Goal: Task Accomplishment & Management: Manage account settings

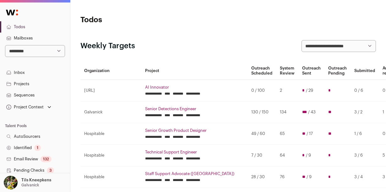
select select "**"
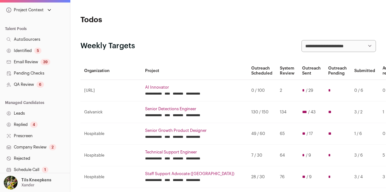
scroll to position [168, 0]
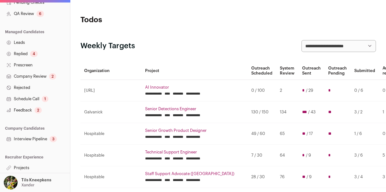
drag, startPoint x: 0, startPoint y: 0, endPoint x: 47, endPoint y: 139, distance: 146.9
click at [47, 139] on link "Interview Pipeline 3" at bounding box center [35, 139] width 70 height 11
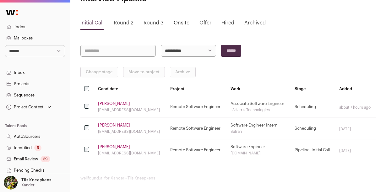
scroll to position [32, 0]
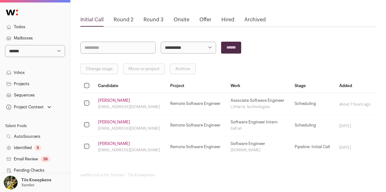
click at [109, 100] on link "[PERSON_NAME]" at bounding box center [114, 100] width 32 height 5
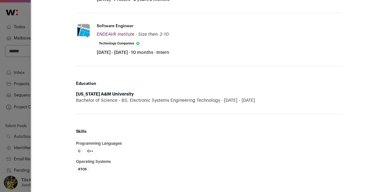
scroll to position [144, 0]
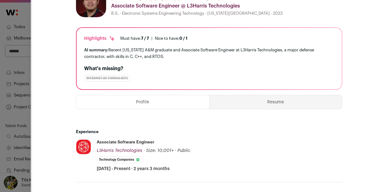
drag, startPoint x: 47, startPoint y: 139, endPoint x: 267, endPoint y: 98, distance: 224.3
click at [267, 98] on button "Resume" at bounding box center [275, 102] width 132 height 14
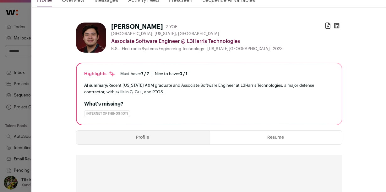
scroll to position [0, 0]
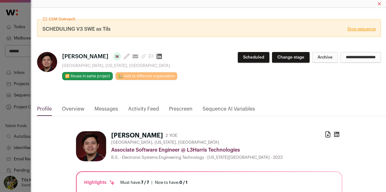
click at [378, 3] on icon "Close modal" at bounding box center [379, 4] width 3 height 3
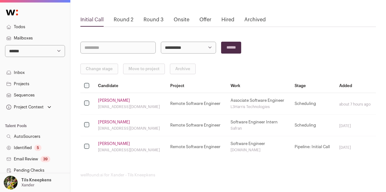
drag, startPoint x: 267, startPoint y: 98, endPoint x: 112, endPoint y: 121, distance: 156.9
click at [112, 121] on link "Kevin Lopez" at bounding box center [114, 122] width 32 height 5
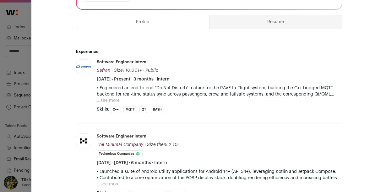
scroll to position [214, 0]
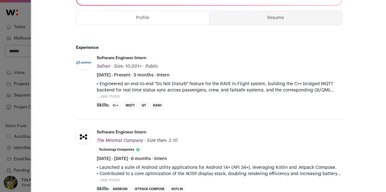
click at [276, 17] on button "Resume" at bounding box center [275, 18] width 132 height 14
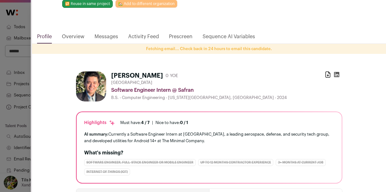
scroll to position [0, 0]
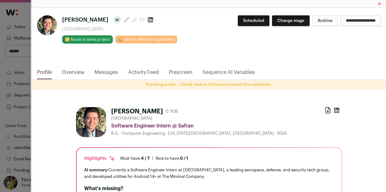
drag, startPoint x: 112, startPoint y: 121, endPoint x: 380, endPoint y: 4, distance: 291.8
click at [380, 4] on icon "Close modal" at bounding box center [379, 4] width 3 height 3
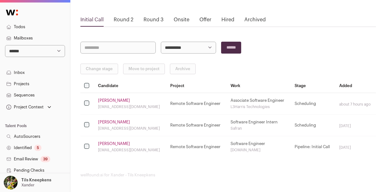
click at [112, 142] on link "Shawn Tripathy" at bounding box center [114, 143] width 32 height 5
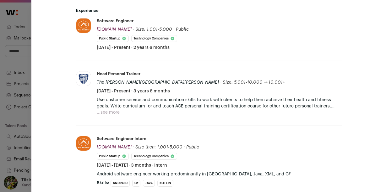
scroll to position [229, 0]
click at [113, 111] on button "...see more" at bounding box center [108, 112] width 23 height 6
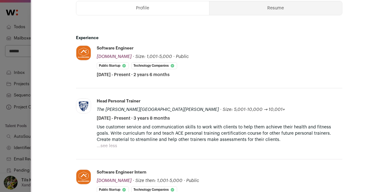
scroll to position [195, 0]
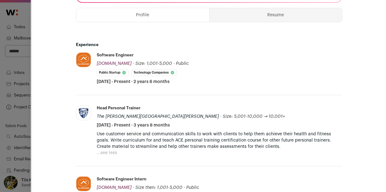
click at [278, 16] on button "Resume" at bounding box center [275, 15] width 132 height 14
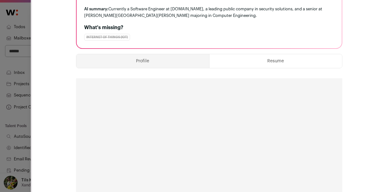
scroll to position [0, 0]
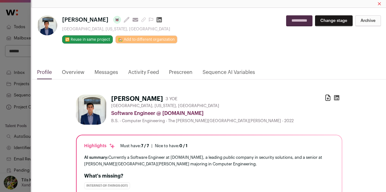
click at [380, 4] on icon "Close modal" at bounding box center [379, 4] width 3 height 3
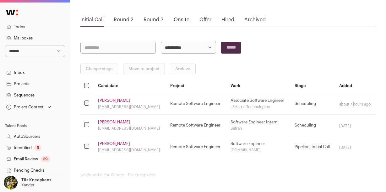
scroll to position [76, 0]
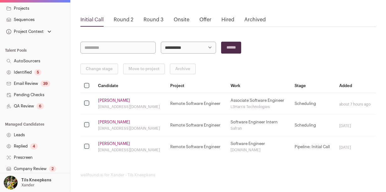
click at [36, 106] on link "QA Review 6" at bounding box center [35, 106] width 70 height 11
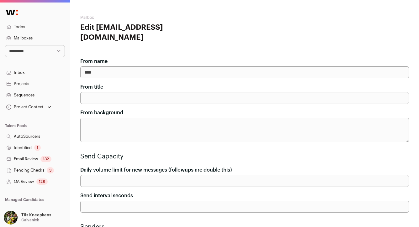
scroll to position [160, 0]
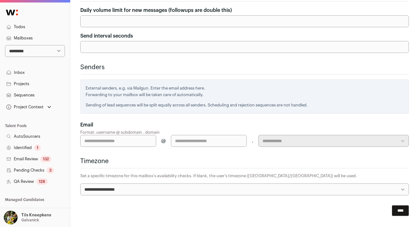
click at [43, 51] on select "**********" at bounding box center [35, 51] width 60 height 12
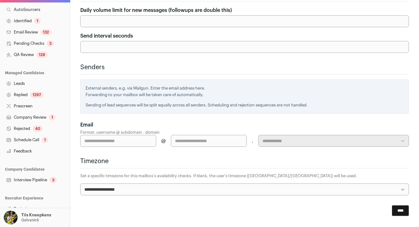
scroll to position [133, 0]
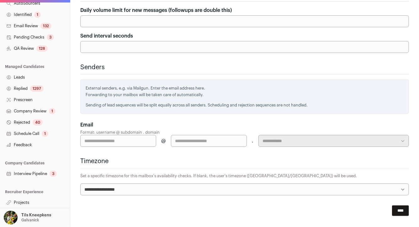
click at [40, 134] on link "Schedule Call 1" at bounding box center [35, 133] width 70 height 11
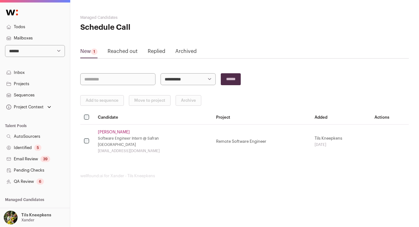
click at [105, 132] on link "[PERSON_NAME]" at bounding box center [114, 132] width 32 height 5
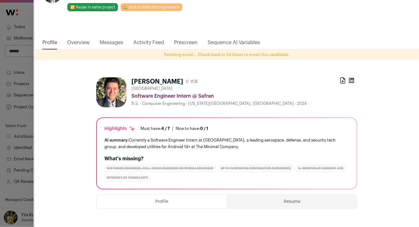
scroll to position [36, 0]
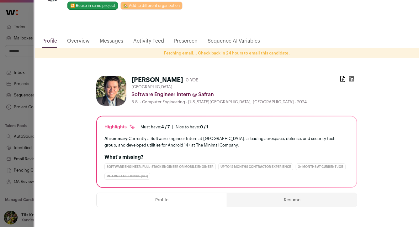
click at [81, 43] on link "Overview" at bounding box center [78, 42] width 23 height 11
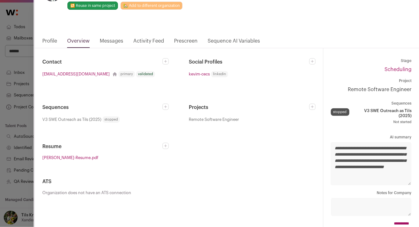
click at [54, 41] on link "Profile" at bounding box center [49, 42] width 15 height 11
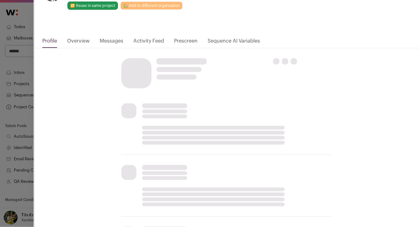
scroll to position [32, 0]
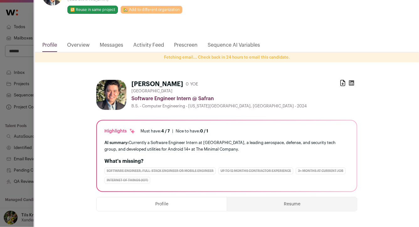
click at [120, 45] on link "Messages" at bounding box center [112, 46] width 24 height 11
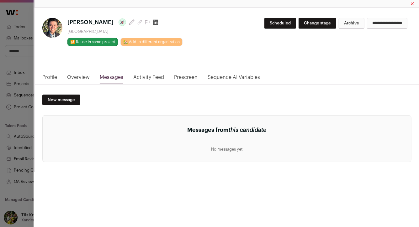
click at [69, 78] on link "Overview" at bounding box center [78, 79] width 23 height 11
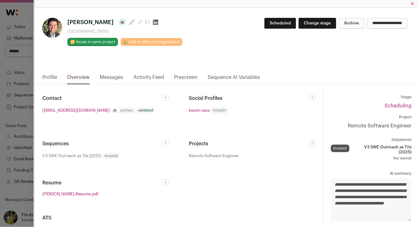
drag, startPoint x: 100, startPoint y: 25, endPoint x: 67, endPoint y: 24, distance: 32.6
click at [67, 24] on h1 "Kevin Lopez Last update: 8 days ago" at bounding box center [124, 22] width 115 height 9
copy span "Kevin Lopez"
click at [165, 144] on icon "Close modal via background" at bounding box center [166, 143] width 4 height 4
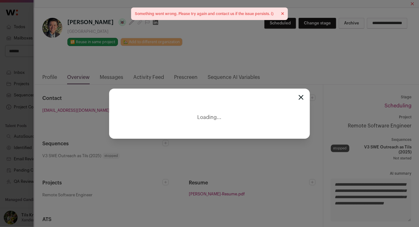
click at [302, 97] on icon "Close modal" at bounding box center [301, 97] width 5 height 5
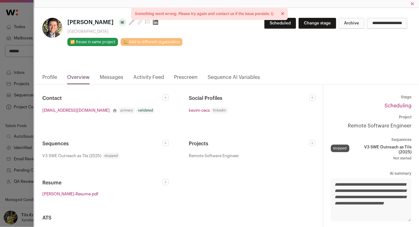
click at [164, 142] on icon "Close modal via background" at bounding box center [166, 143] width 4 height 4
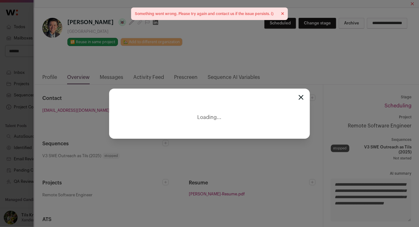
click at [159, 84] on div "Loading..." at bounding box center [209, 113] width 419 height 227
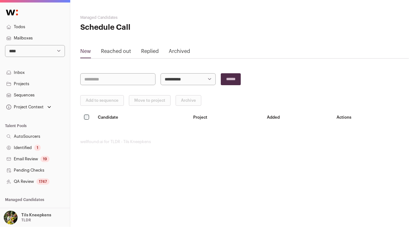
select select "**"
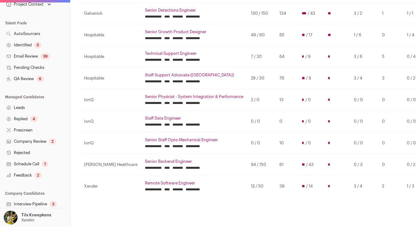
scroll to position [125, 0]
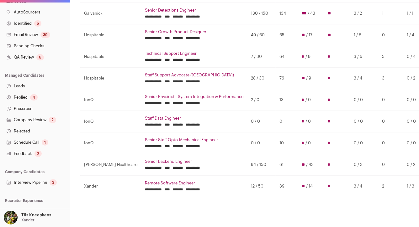
click at [39, 142] on link "Schedule Call 1" at bounding box center [35, 142] width 70 height 11
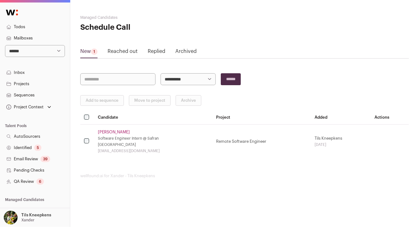
click at [111, 133] on link "Kevin Lopez" at bounding box center [114, 132] width 32 height 5
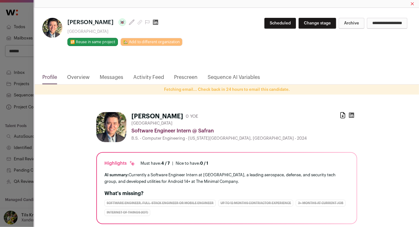
click at [86, 77] on link "Overview" at bounding box center [78, 79] width 23 height 11
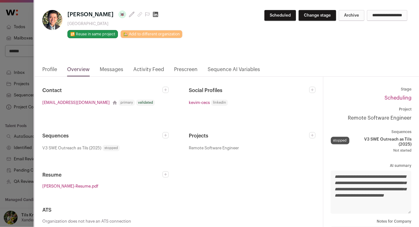
scroll to position [8, 0]
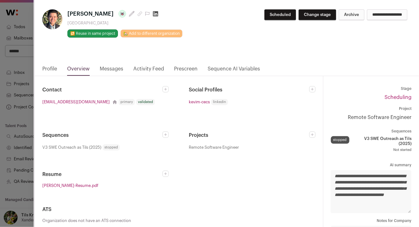
click at [168, 134] on link "Close modal via background" at bounding box center [165, 135] width 6 height 6
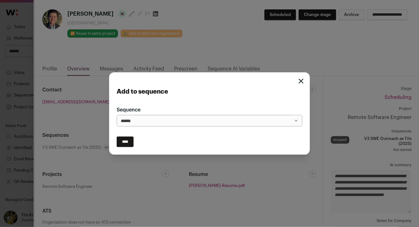
click at [173, 119] on select "**********" at bounding box center [210, 121] width 186 height 12
select select "*****"
click at [129, 141] on input "****" at bounding box center [125, 142] width 17 height 11
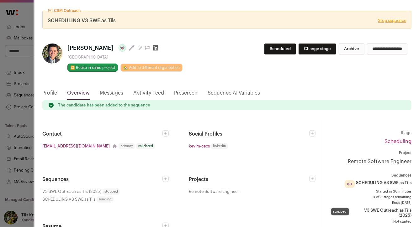
click at [22, 90] on div "**********" at bounding box center [209, 113] width 419 height 227
click at [25, 97] on div "**********" at bounding box center [209, 113] width 419 height 227
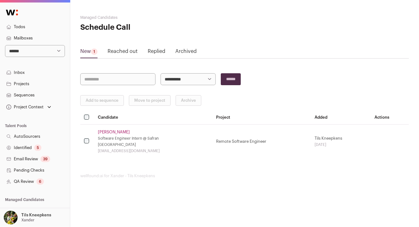
click at [34, 83] on link "Projects" at bounding box center [35, 83] width 70 height 11
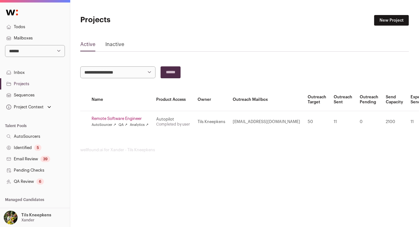
click at [115, 118] on link "Remote Software Engineer" at bounding box center [120, 118] width 57 height 5
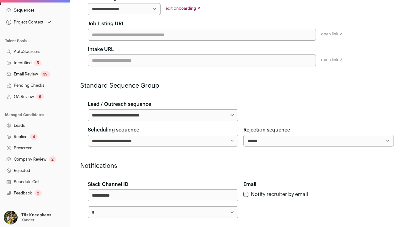
scroll to position [155, 0]
click at [42, 190] on link "Feedback 2" at bounding box center [35, 193] width 70 height 11
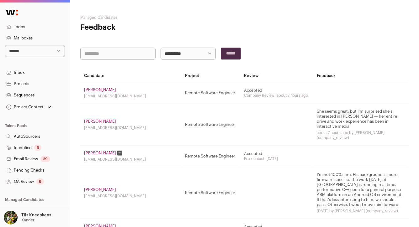
click at [39, 48] on select "**********" at bounding box center [35, 51] width 60 height 12
click at [44, 53] on select "**********" at bounding box center [35, 51] width 60 height 12
select select "****"
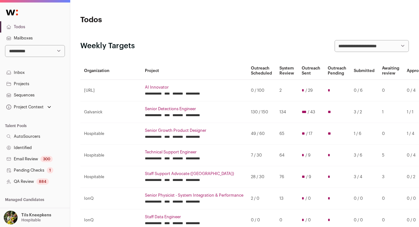
scroll to position [133, 0]
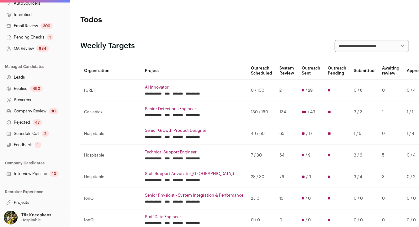
click at [44, 175] on link "Interview Pipeline 10" at bounding box center [35, 173] width 70 height 11
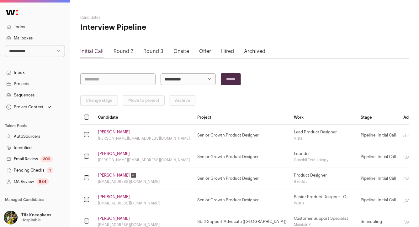
click at [119, 50] on link "Round 2" at bounding box center [124, 51] width 20 height 5
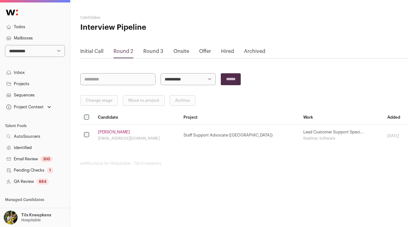
click at [83, 134] on td at bounding box center [87, 136] width 14 height 22
click at [100, 102] on button "Change stage" at bounding box center [99, 100] width 38 height 11
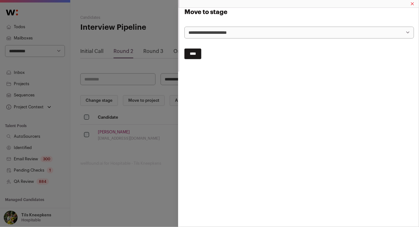
click at [215, 34] on select "**********" at bounding box center [299, 33] width 230 height 12
select select "**********"
click at [200, 55] on input "****" at bounding box center [192, 54] width 17 height 11
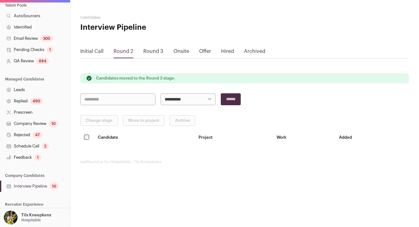
scroll to position [133, 0]
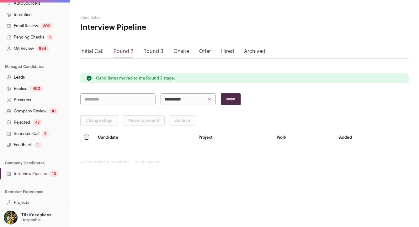
click at [39, 137] on link "Schedule Call 2" at bounding box center [35, 133] width 70 height 11
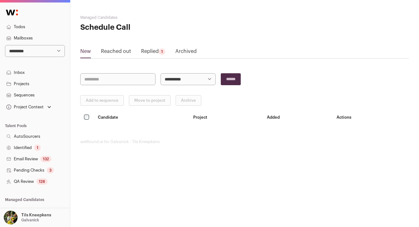
scroll to position [133, 0]
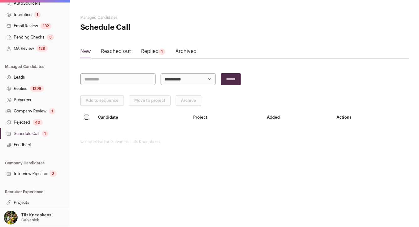
click at [45, 135] on div "1" at bounding box center [45, 134] width 7 height 6
click at [29, 132] on link "Schedule Call 1" at bounding box center [35, 133] width 70 height 11
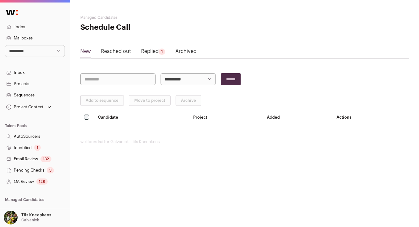
click at [157, 48] on link "Replied 1" at bounding box center [153, 53] width 24 height 10
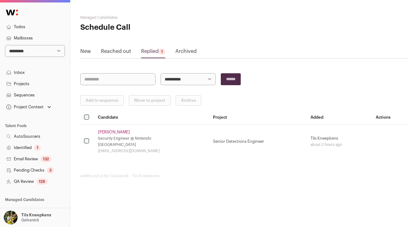
click at [107, 131] on link "Evin C." at bounding box center [114, 132] width 32 height 5
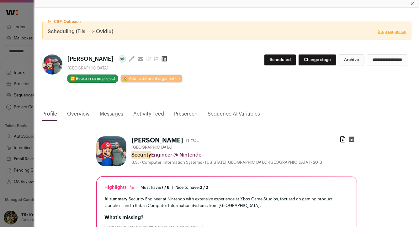
click at [111, 112] on link "Messages" at bounding box center [112, 115] width 24 height 11
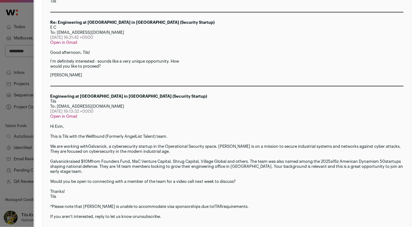
scroll to position [673, 0]
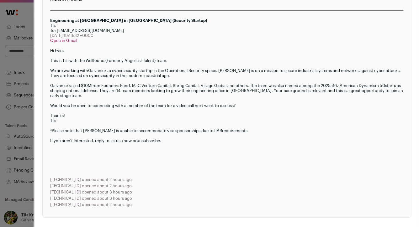
click at [27, 107] on div "CSM Outreach Scheduling (Tils ---> Ovidiu) Stop sequence Evin C. Last update: 2…" at bounding box center [209, 113] width 419 height 227
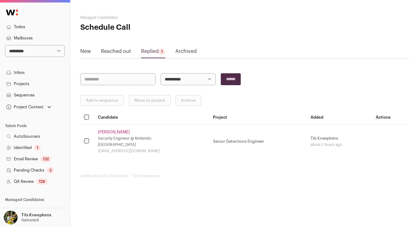
click at [53, 53] on select "**********" at bounding box center [35, 51] width 60 height 12
select select "****"
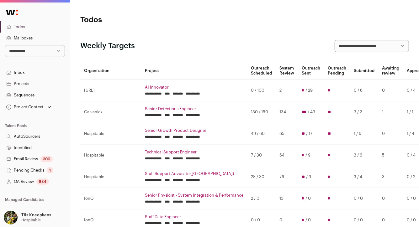
scroll to position [133, 0]
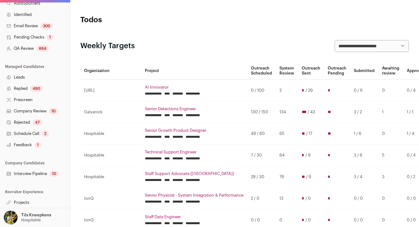
click at [46, 132] on div "2" at bounding box center [45, 134] width 7 height 6
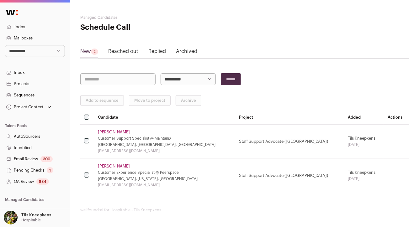
click at [113, 133] on link "Mauro Gallo" at bounding box center [114, 132] width 32 height 5
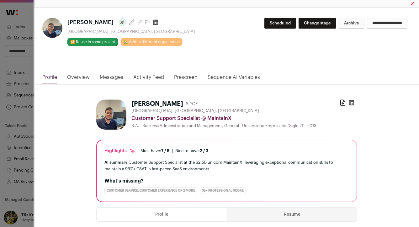
click at [104, 78] on link "Messages" at bounding box center [112, 79] width 24 height 11
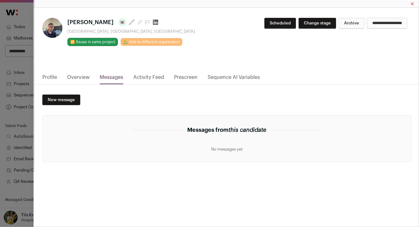
click at [81, 76] on link "Overview" at bounding box center [78, 79] width 23 height 11
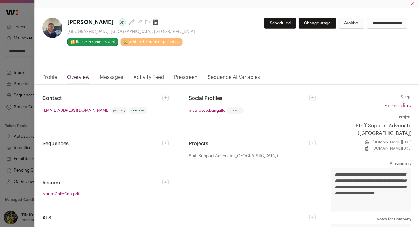
click at [54, 77] on link "Profile" at bounding box center [49, 79] width 15 height 11
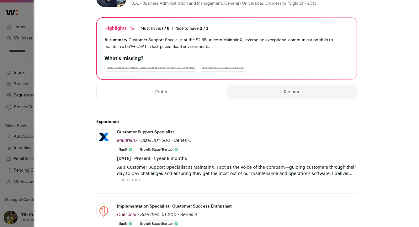
scroll to position [124, 0]
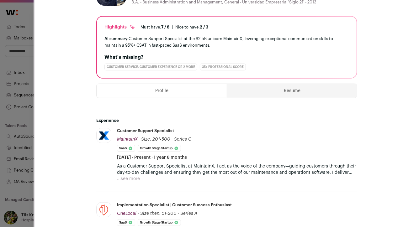
click at [133, 178] on button "...see more" at bounding box center [128, 179] width 23 height 6
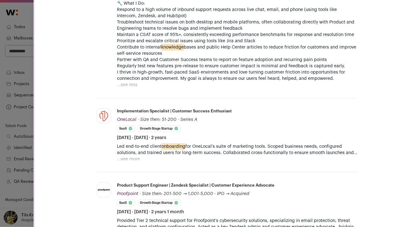
scroll to position [315, 0]
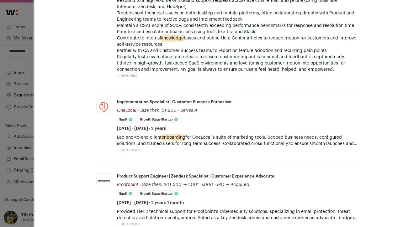
click at [137, 150] on button "...see more" at bounding box center [128, 150] width 23 height 6
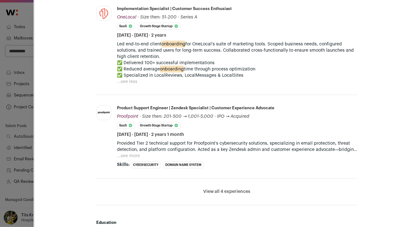
scroll to position [412, 0]
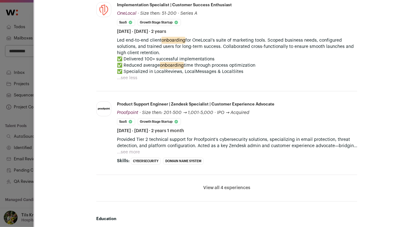
click at [136, 150] on button "...see more" at bounding box center [128, 152] width 23 height 6
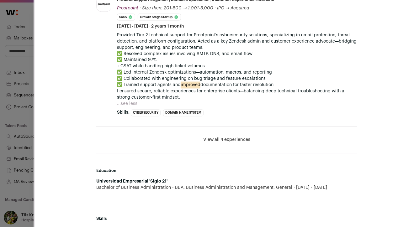
scroll to position [520, 0]
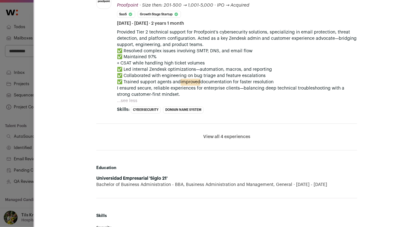
click at [214, 138] on button "View all 4 experiences" at bounding box center [226, 137] width 47 height 6
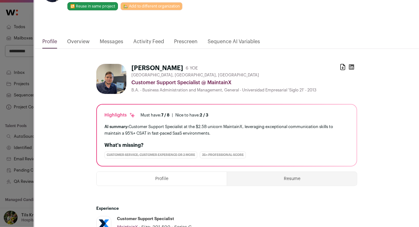
scroll to position [26, 0]
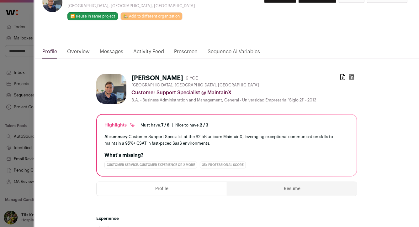
click at [85, 51] on link "Overview" at bounding box center [78, 53] width 23 height 11
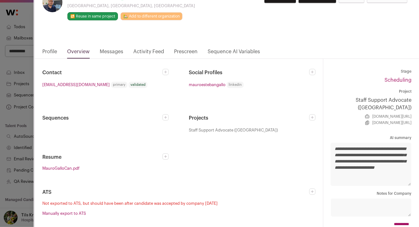
scroll to position [29, 0]
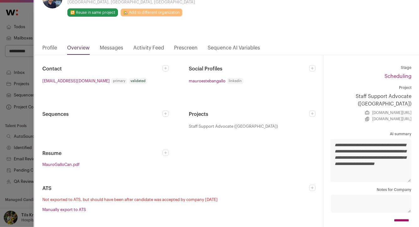
click at [165, 113] on icon "Close modal via background" at bounding box center [166, 114] width 4 height 4
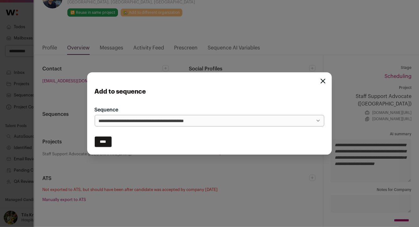
click at [278, 122] on select "**********" at bounding box center [210, 121] width 230 height 12
click at [324, 81] on icon "Close modal" at bounding box center [323, 81] width 5 height 5
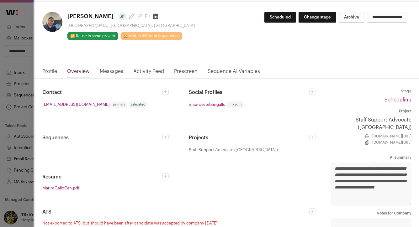
scroll to position [0, 0]
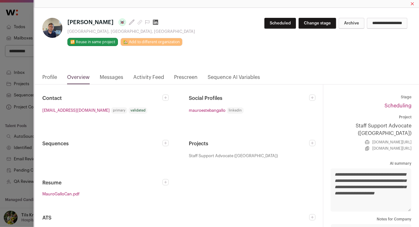
click at [166, 145] on link "Close modal via background" at bounding box center [165, 143] width 6 height 6
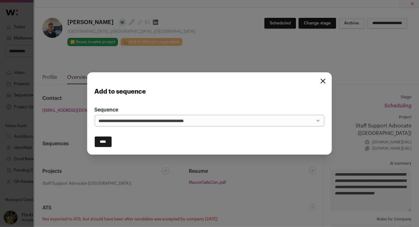
click at [155, 125] on select "**********" at bounding box center [210, 121] width 230 height 12
click at [166, 124] on select "**********" at bounding box center [210, 121] width 230 height 12
click at [95, 26] on div "**********" at bounding box center [209, 113] width 419 height 227
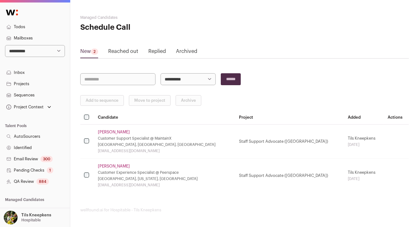
click at [114, 131] on link "Mauro Gallo" at bounding box center [114, 132] width 32 height 5
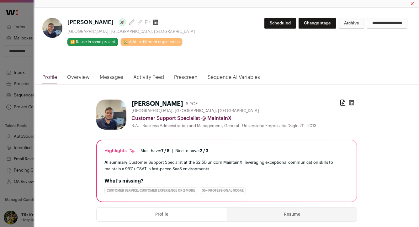
drag, startPoint x: 100, startPoint y: 24, endPoint x: 68, endPoint y: 24, distance: 32.0
click at [68, 24] on h1 "Mauro Gallo Last update: 8 days ago" at bounding box center [131, 22] width 128 height 9
copy span "Mauro Gallo"
click at [19, 62] on div "**********" at bounding box center [209, 113] width 419 height 227
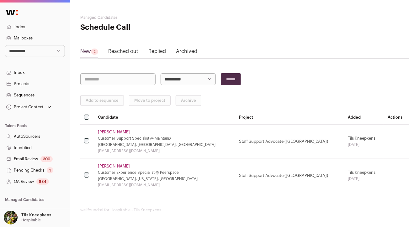
click at [30, 94] on link "Sequences" at bounding box center [35, 95] width 70 height 11
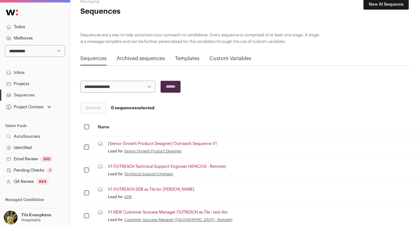
scroll to position [26, 0]
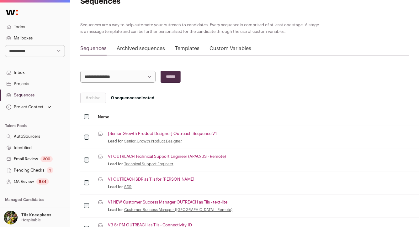
click at [122, 72] on select "**********" at bounding box center [117, 77] width 75 height 12
select select "**********"
click at [166, 77] on input "******" at bounding box center [171, 77] width 20 height 12
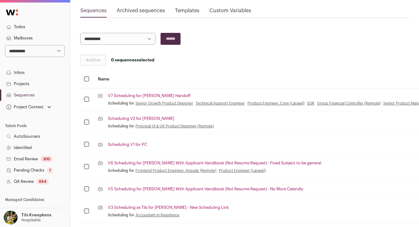
scroll to position [71, 0]
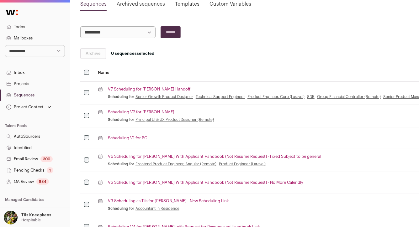
click at [145, 88] on link "V7 Scheduling for Denise - AI Handoff" at bounding box center [149, 89] width 82 height 5
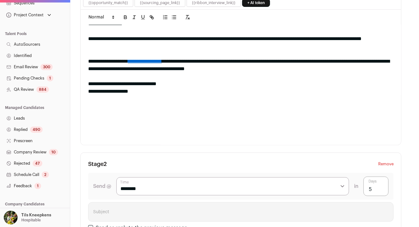
scroll to position [133, 0]
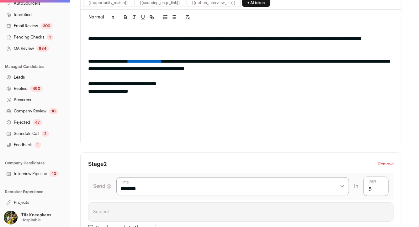
click at [32, 132] on link "Schedule Call 2" at bounding box center [35, 133] width 70 height 11
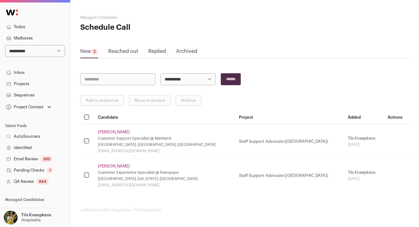
click at [102, 166] on link "Jessica S." at bounding box center [114, 166] width 32 height 5
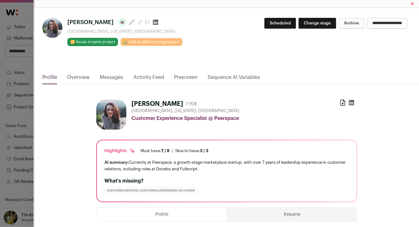
click at [22, 109] on div "**********" at bounding box center [209, 113] width 419 height 227
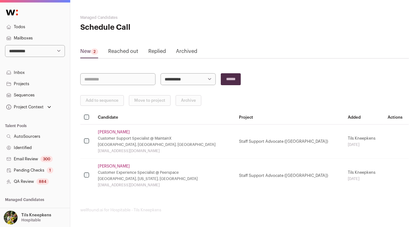
click at [46, 51] on select "**********" at bounding box center [35, 51] width 60 height 12
select select "**"
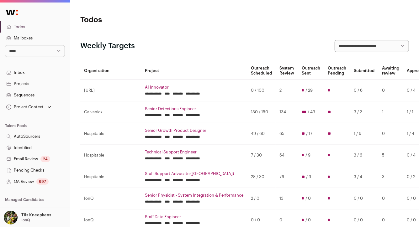
scroll to position [133, 0]
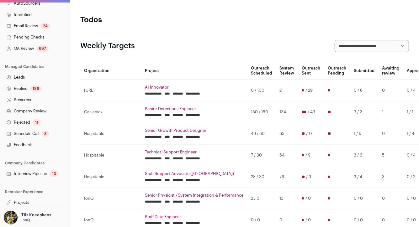
click at [39, 134] on link "Schedule Call 3" at bounding box center [35, 133] width 70 height 11
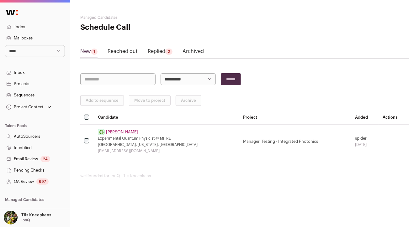
click at [128, 130] on link "Andrew Greenspon" at bounding box center [122, 132] width 32 height 5
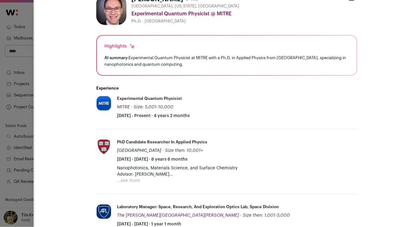
scroll to position [9, 0]
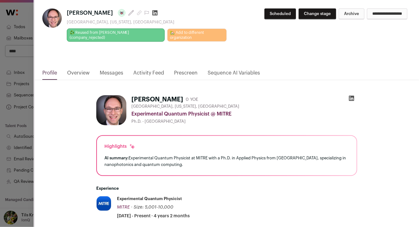
click at [117, 74] on link "Messages" at bounding box center [112, 74] width 24 height 11
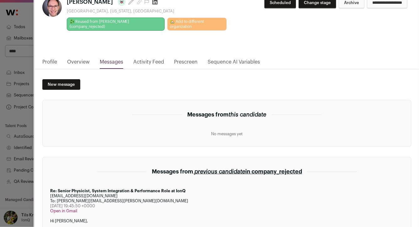
scroll to position [0, 0]
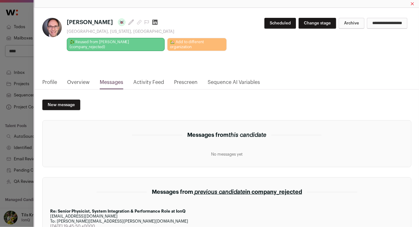
drag, startPoint x: 118, startPoint y: 22, endPoint x: 67, endPoint y: 23, distance: 50.2
click at [67, 23] on span "Andrew Greenspon" at bounding box center [90, 22] width 46 height 9
copy span "Andrew Greenspon"
click at [10, 129] on div "**********" at bounding box center [209, 113] width 419 height 227
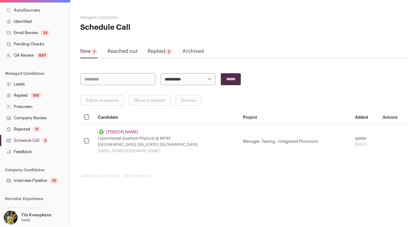
scroll to position [133, 0]
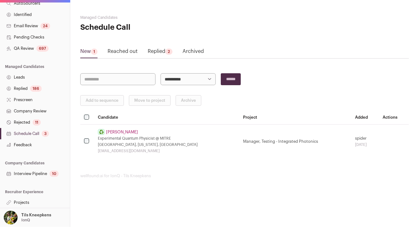
click at [39, 134] on link "Schedule Call 3" at bounding box center [35, 133] width 70 height 11
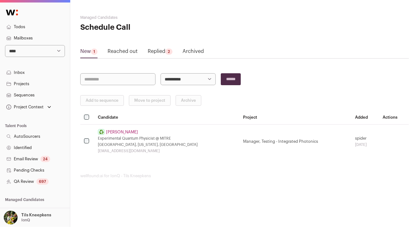
click at [163, 56] on link "Replied 2" at bounding box center [160, 53] width 25 height 10
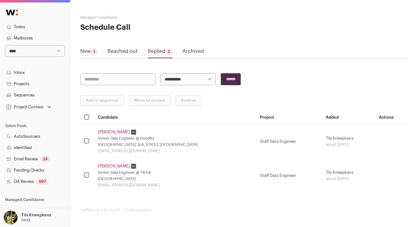
click at [119, 131] on link "Serap Malone" at bounding box center [114, 132] width 32 height 5
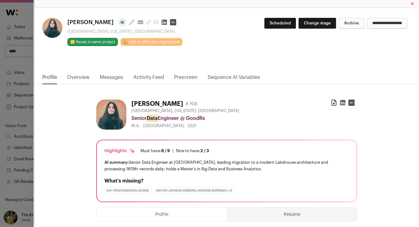
click at [114, 78] on link "Messages" at bounding box center [112, 79] width 24 height 11
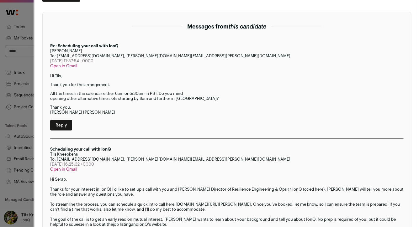
scroll to position [96, 0]
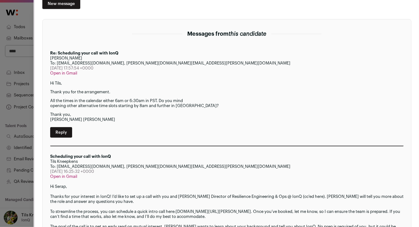
drag, startPoint x: 83, startPoint y: 58, endPoint x: 51, endPoint y: 58, distance: 31.7
click at [51, 58] on div "Serap Aydogdu" at bounding box center [227, 58] width 354 height 5
copy div "Serap Aydogdu"
click at [23, 45] on div "**********" at bounding box center [209, 113] width 419 height 227
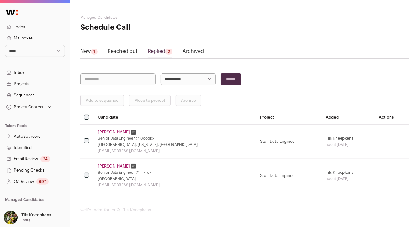
click at [30, 49] on select "**********" at bounding box center [35, 51] width 60 height 12
select select "****"
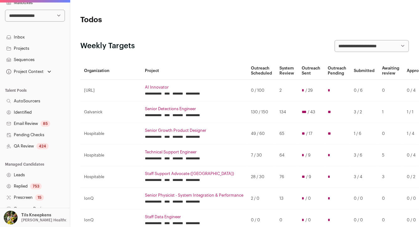
scroll to position [133, 0]
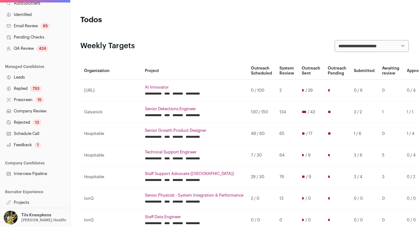
click at [36, 175] on link "Interview Pipeline" at bounding box center [35, 173] width 70 height 11
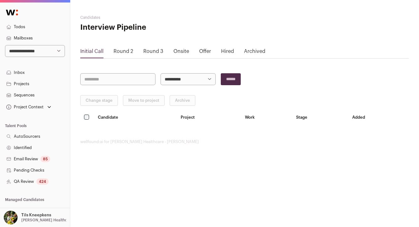
click at [111, 48] on div "Initial Call Round 2 Round 3 Onsite Offer Hired Archived" at bounding box center [244, 53] width 329 height 11
click at [120, 51] on link "Round 2" at bounding box center [124, 51] width 20 height 5
click at [152, 52] on link "Round 3" at bounding box center [153, 51] width 20 height 5
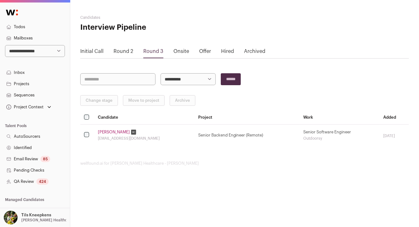
click at [183, 51] on link "Onsite" at bounding box center [181, 51] width 16 height 5
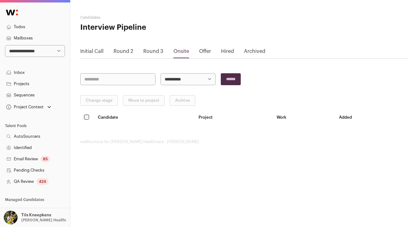
click at [153, 53] on link "Round 3" at bounding box center [153, 51] width 20 height 5
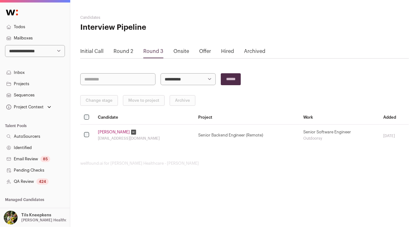
click at [41, 82] on link "Projects" at bounding box center [35, 83] width 70 height 11
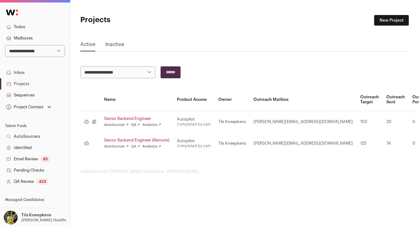
click at [122, 118] on link "Senior Backend Engineer" at bounding box center [136, 118] width 65 height 5
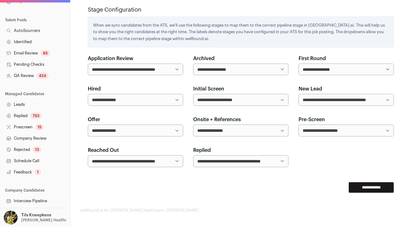
scroll to position [133, 0]
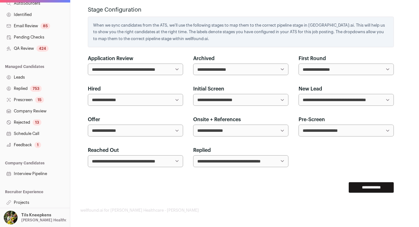
click at [35, 173] on link "Interview Pipeline" at bounding box center [35, 173] width 70 height 11
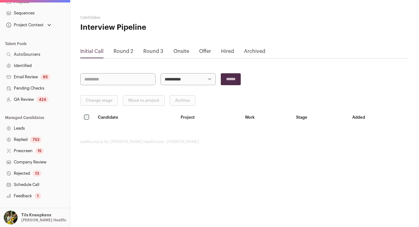
scroll to position [133, 0]
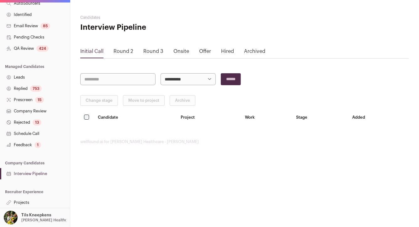
click at [42, 173] on link "Interview Pipeline" at bounding box center [35, 173] width 70 height 11
click at [179, 51] on link "Onsite" at bounding box center [181, 51] width 16 height 5
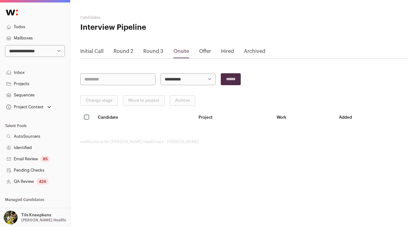
click at [204, 51] on link "Offer" at bounding box center [205, 51] width 12 height 5
click at [157, 50] on link "Round 3" at bounding box center [153, 51] width 20 height 5
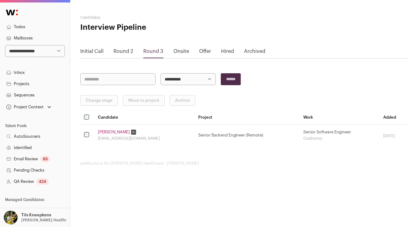
click at [114, 134] on link "[PERSON_NAME]" at bounding box center [114, 132] width 32 height 5
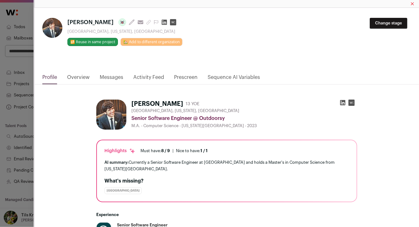
click at [146, 22] on icon "Close modal via background" at bounding box center [148, 22] width 4 height 4
click at [19, 66] on div "**********" at bounding box center [209, 113] width 419 height 227
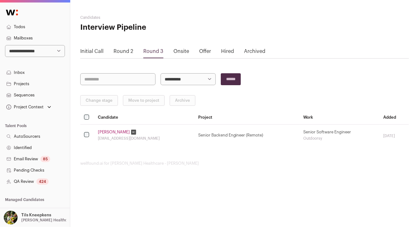
click at [177, 50] on link "Onsite" at bounding box center [181, 51] width 16 height 5
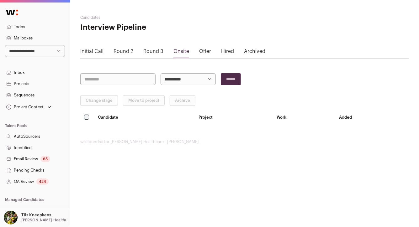
click at [201, 50] on link "Offer" at bounding box center [205, 51] width 12 height 5
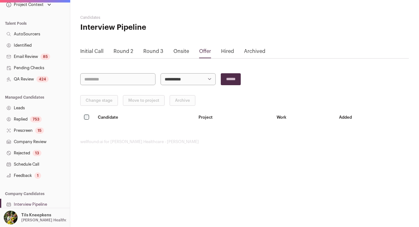
scroll to position [102, 0]
click at [157, 51] on link "Round 3" at bounding box center [153, 51] width 20 height 5
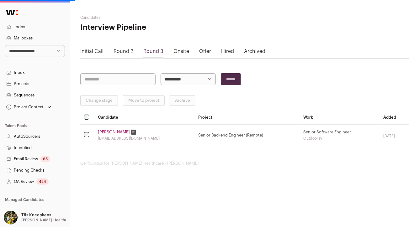
click at [97, 52] on link "Initial Call" at bounding box center [91, 51] width 23 height 5
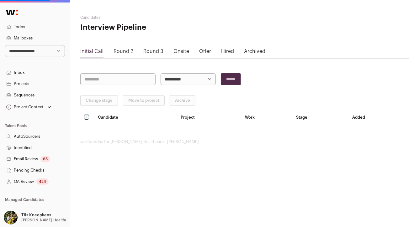
click at [150, 53] on link "Round 3" at bounding box center [153, 51] width 20 height 5
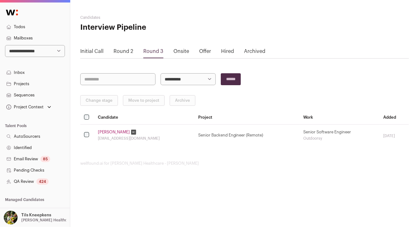
click at [117, 130] on link "[PERSON_NAME]" at bounding box center [114, 132] width 32 height 5
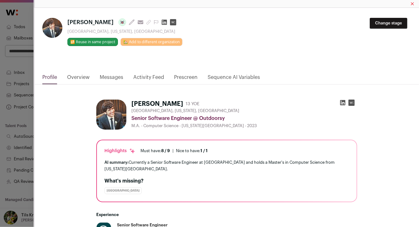
click at [27, 77] on div "**********" at bounding box center [209, 113] width 419 height 227
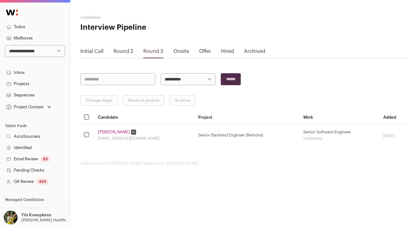
click at [116, 133] on link "[PERSON_NAME]" at bounding box center [114, 132] width 32 height 5
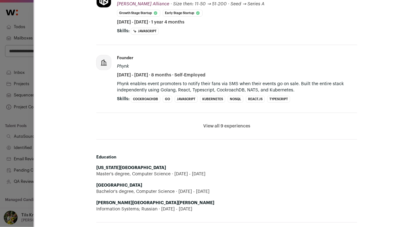
scroll to position [259, 0]
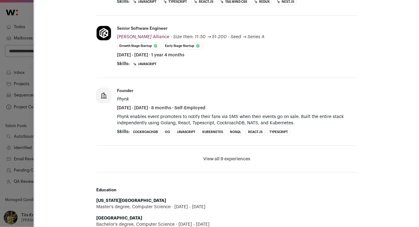
click at [246, 156] on button "View all 9 experiences" at bounding box center [226, 159] width 47 height 6
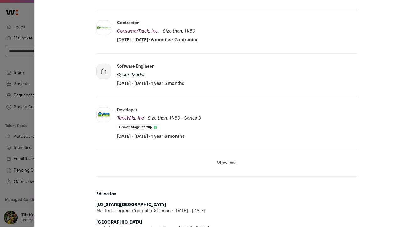
scroll to position [617, 0]
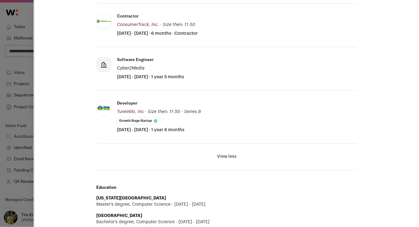
click at [21, 116] on div "**********" at bounding box center [209, 113] width 419 height 227
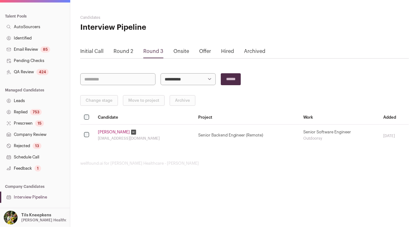
scroll to position [0, 0]
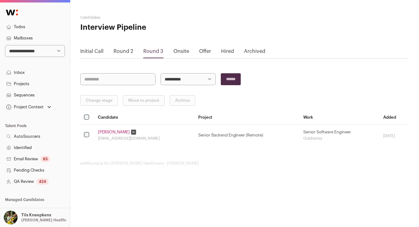
click at [105, 131] on link "[PERSON_NAME]" at bounding box center [114, 132] width 32 height 5
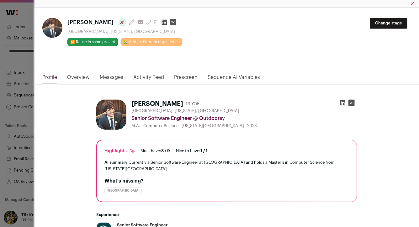
click at [146, 22] on icon "Close modal via background" at bounding box center [148, 22] width 5 height 5
click at [12, 49] on div "**********" at bounding box center [209, 113] width 419 height 227
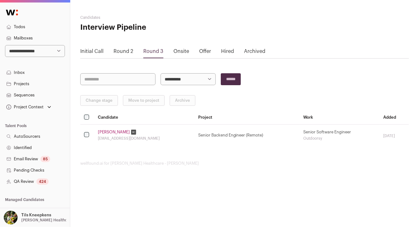
click at [102, 109] on div "Change stage Move to project Archive Candidate Project Work Added [PERSON_NAME]…" at bounding box center [244, 120] width 329 height 51
click at [104, 98] on button "Change stage" at bounding box center [99, 100] width 38 height 11
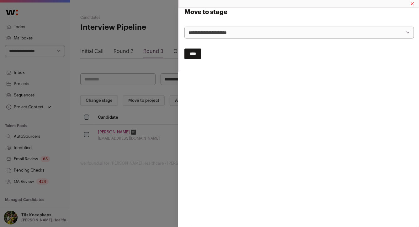
click at [224, 27] on select "**********" at bounding box center [299, 33] width 230 height 12
select select "**********"
click at [192, 57] on input "****" at bounding box center [192, 54] width 17 height 11
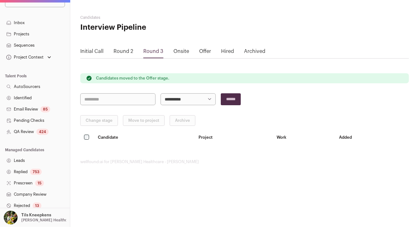
scroll to position [133, 0]
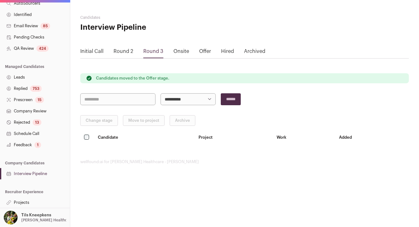
click at [200, 50] on link "Offer" at bounding box center [205, 51] width 12 height 5
